Goal: Entertainment & Leisure: Consume media (video, audio)

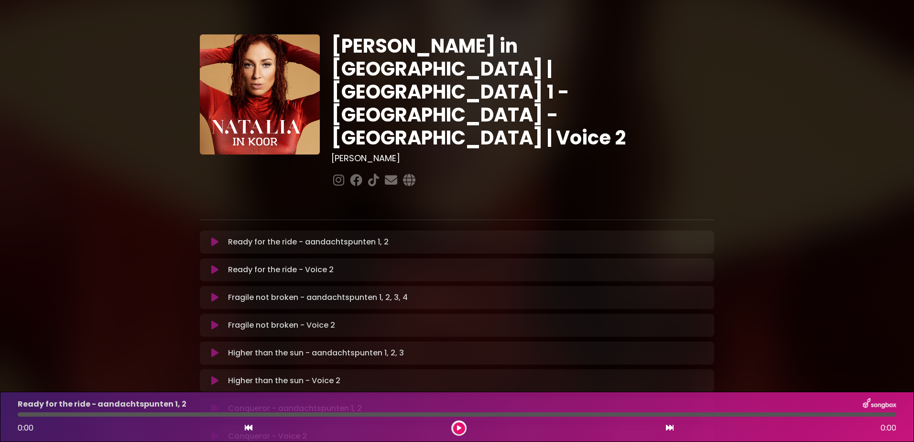
click at [213, 265] on icon at bounding box center [214, 270] width 7 height 10
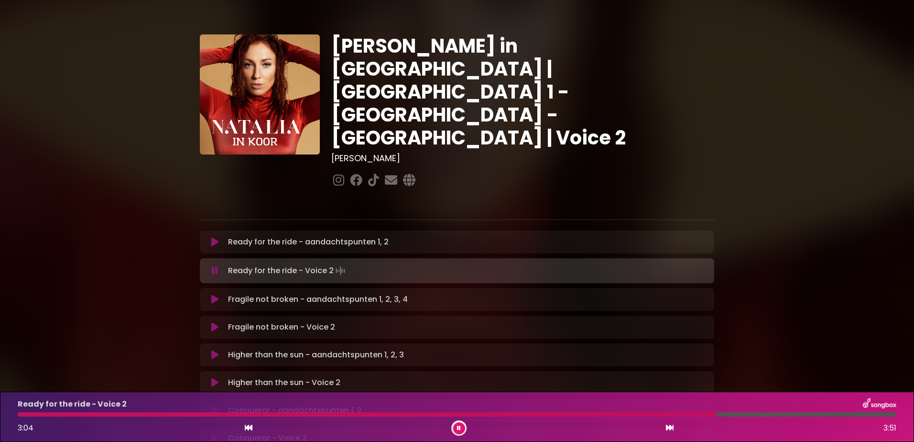
click at [530, 411] on div "Ready for the ride - Voice 2 3:04 3:51" at bounding box center [457, 417] width 890 height 38
click at [528, 414] on div at bounding box center [370, 414] width 705 height 4
click at [216, 322] on icon at bounding box center [214, 327] width 7 height 10
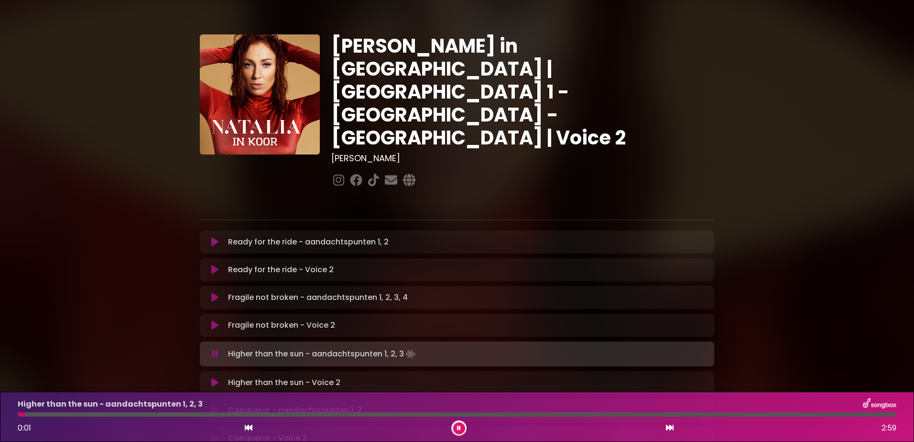
click at [217, 378] on icon at bounding box center [214, 383] width 7 height 10
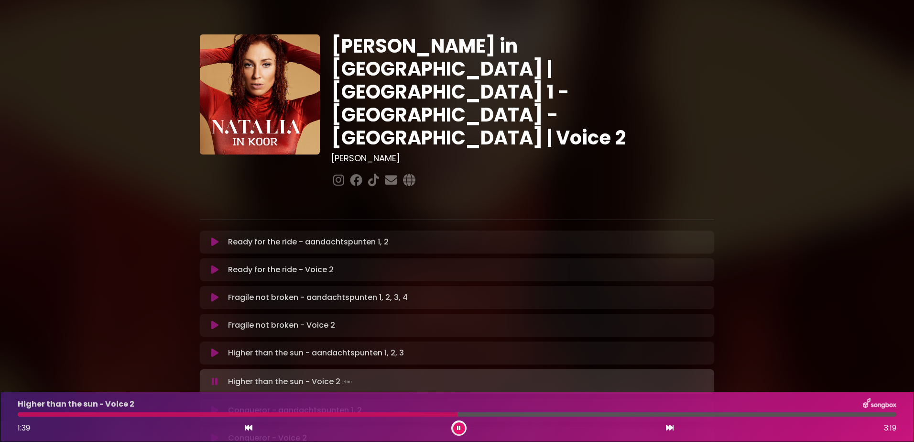
click at [415, 415] on div at bounding box center [238, 414] width 440 height 4
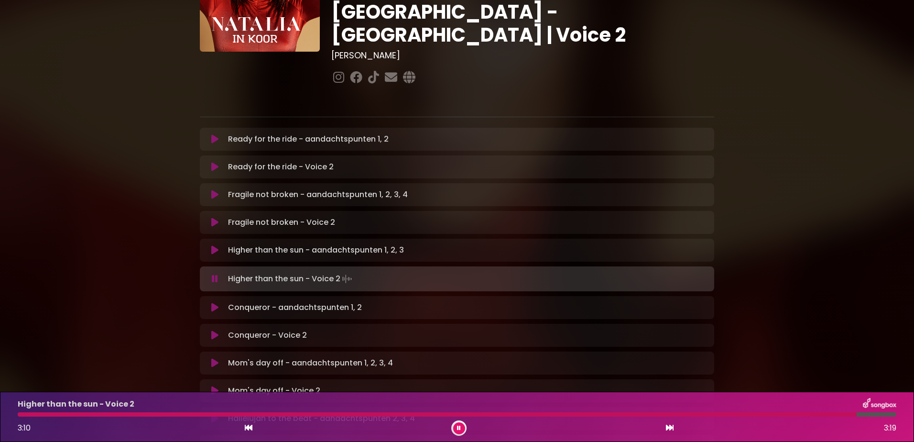
scroll to position [143, 0]
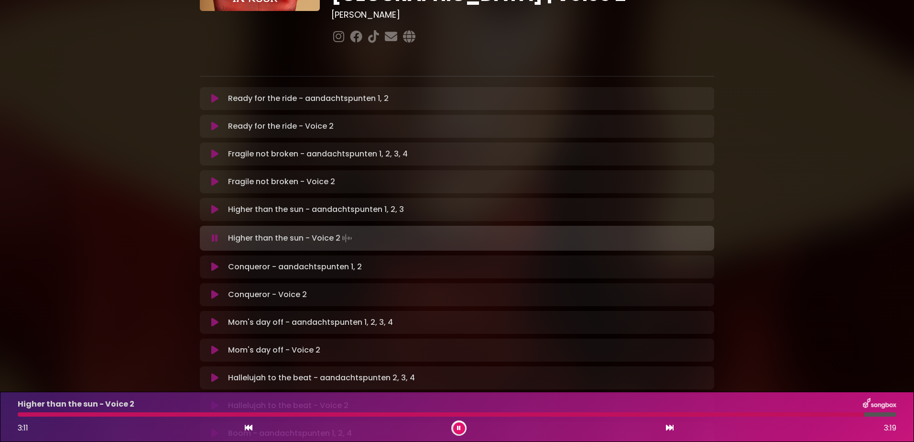
click at [213, 290] on icon at bounding box center [214, 295] width 7 height 10
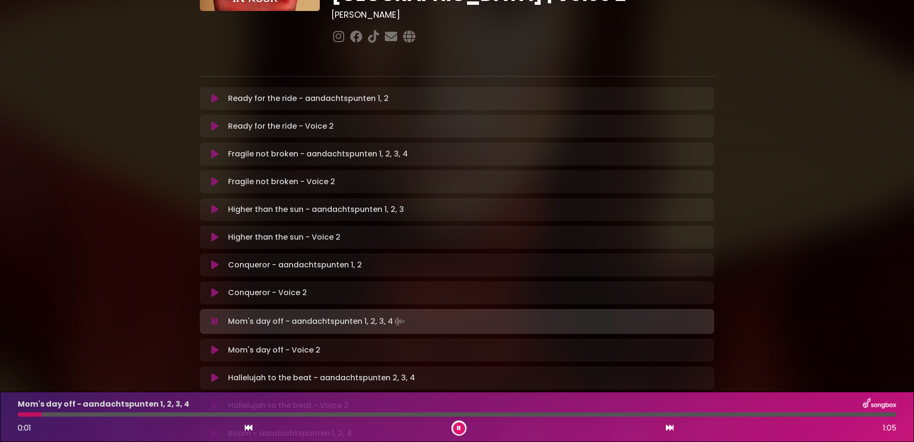
click at [460, 427] on icon at bounding box center [459, 428] width 4 height 6
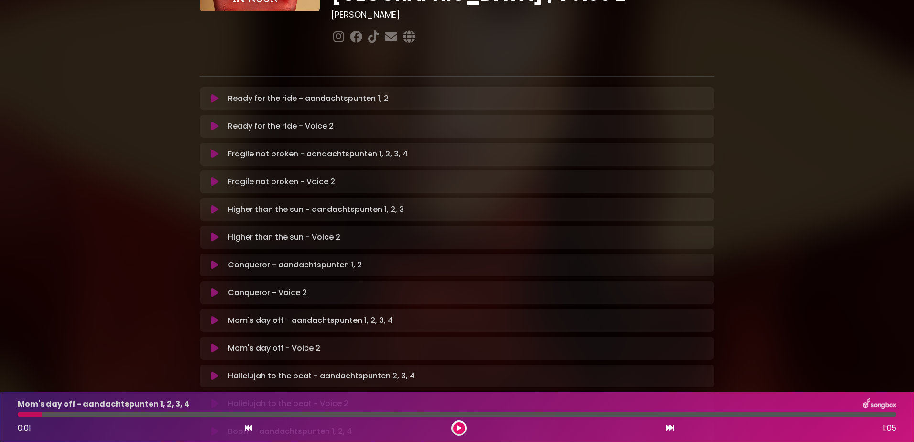
click at [213, 288] on icon at bounding box center [214, 293] width 7 height 10
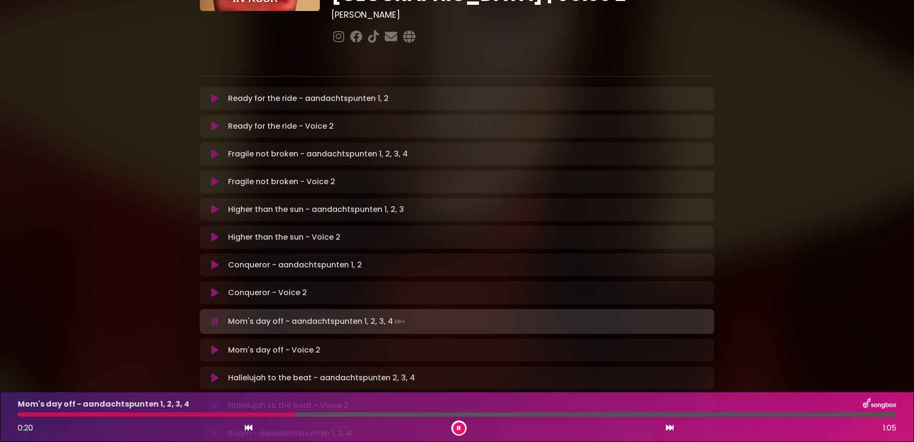
click at [208, 345] on button at bounding box center [215, 350] width 19 height 10
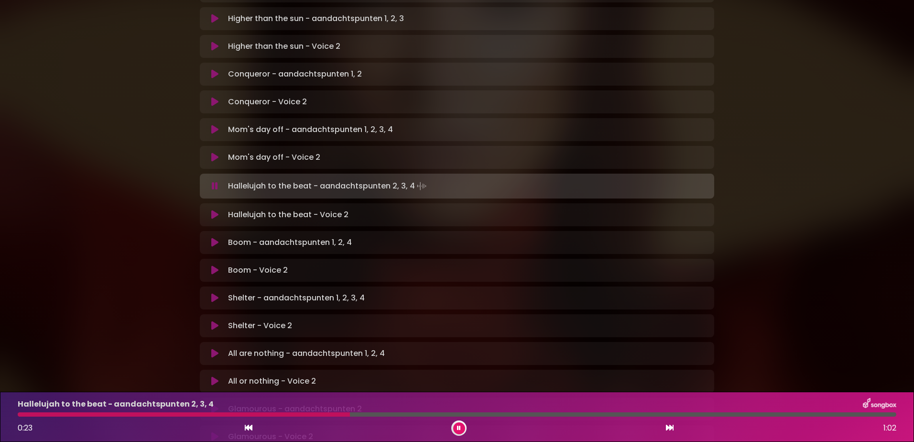
scroll to position [335, 0]
click at [211, 209] on icon at bounding box center [214, 214] width 7 height 10
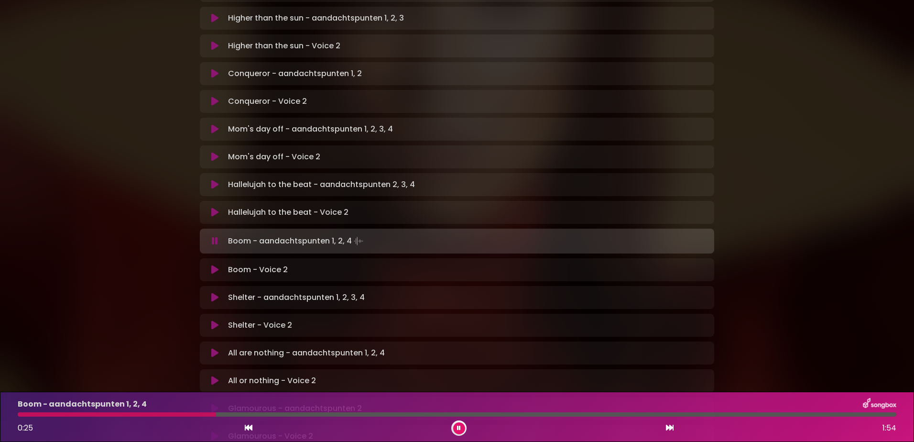
click at [215, 265] on icon at bounding box center [214, 270] width 7 height 10
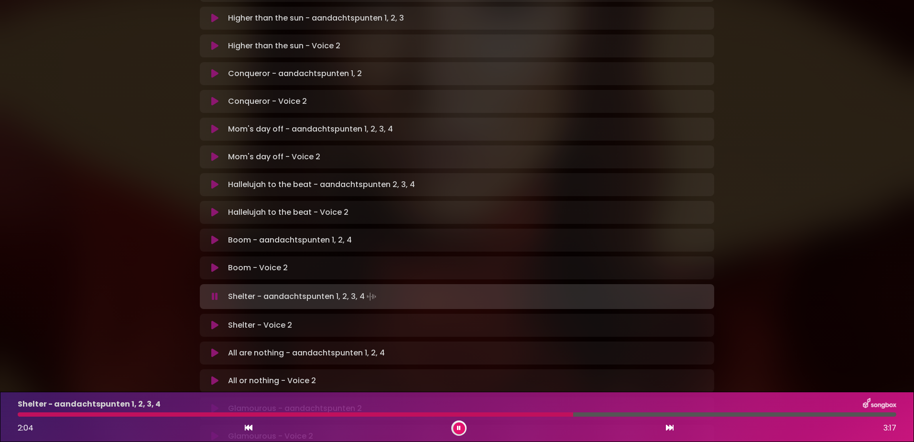
click at [210, 320] on button at bounding box center [215, 325] width 19 height 10
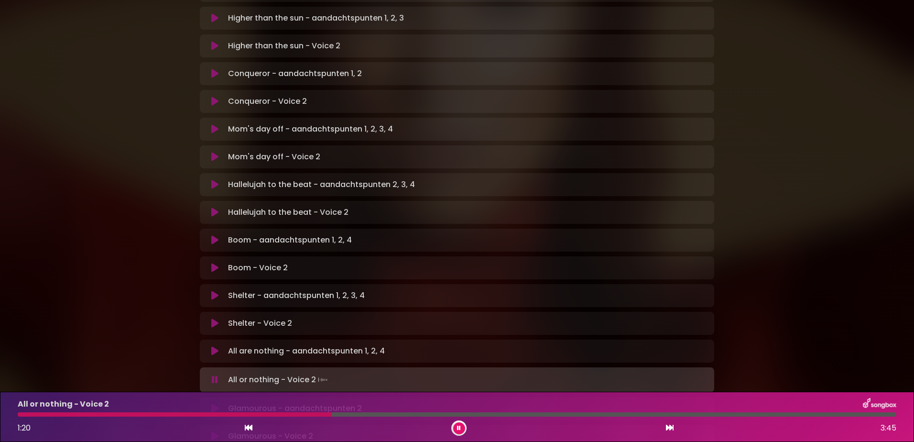
click at [455, 428] on button at bounding box center [459, 428] width 12 height 12
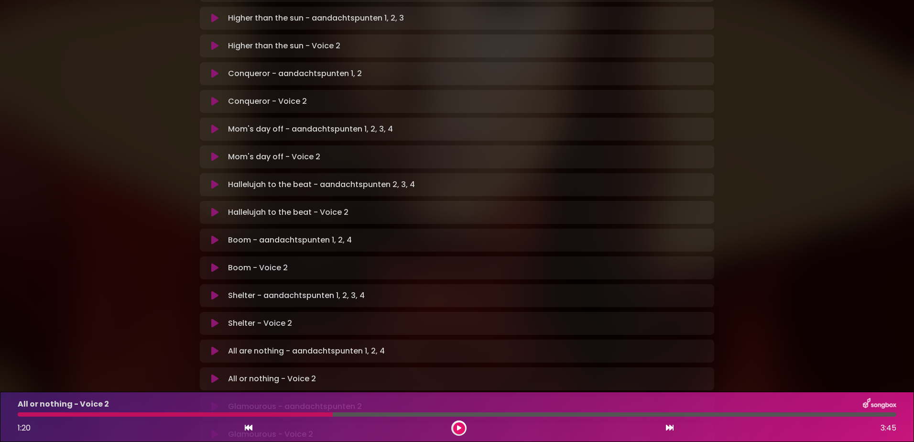
click at [29, 415] on div at bounding box center [175, 414] width 315 height 4
click at [461, 429] on icon at bounding box center [459, 428] width 4 height 6
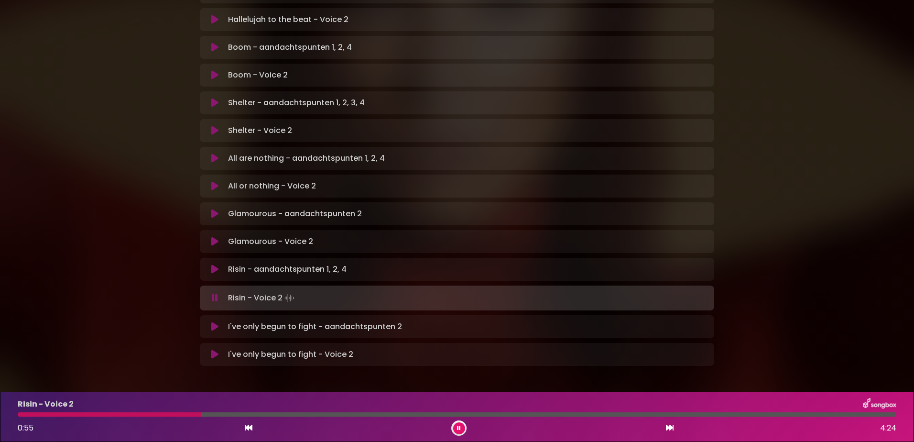
click at [214, 293] on icon at bounding box center [215, 298] width 6 height 10
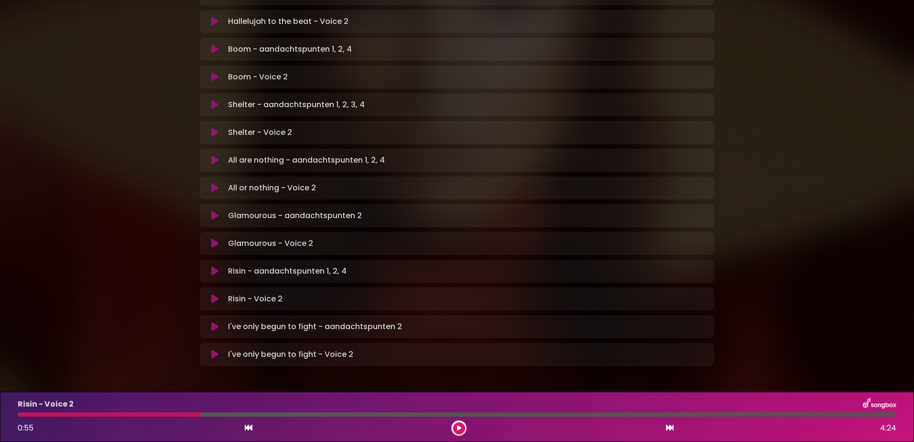
click at [31, 416] on div at bounding box center [109, 414] width 183 height 4
click at [459, 427] on icon at bounding box center [459, 428] width 4 height 6
